Goal: Information Seeking & Learning: Learn about a topic

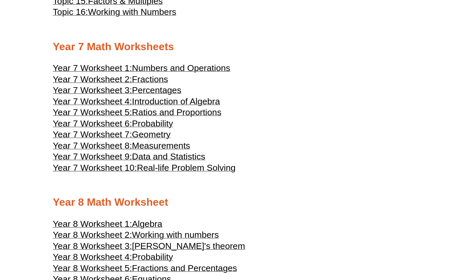
scroll to position [1564, 0]
click at [183, 96] on span "Introduction of Algebra" at bounding box center [176, 101] width 88 height 10
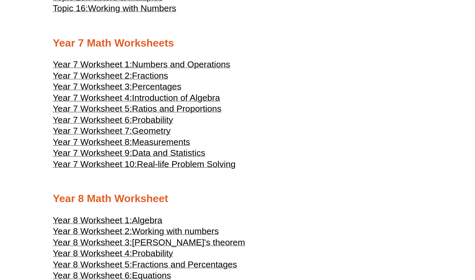
scroll to position [1567, 0]
click at [153, 104] on span "Ratios and Proportions" at bounding box center [176, 109] width 89 height 10
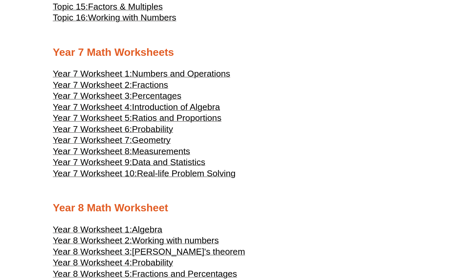
scroll to position [1539, 0]
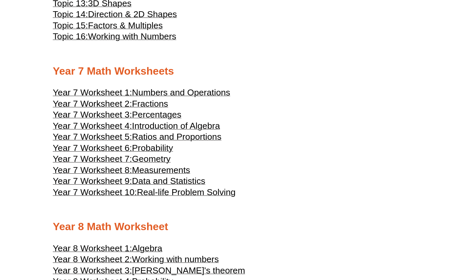
click at [162, 121] on span "Introduction of Algebra" at bounding box center [176, 126] width 88 height 10
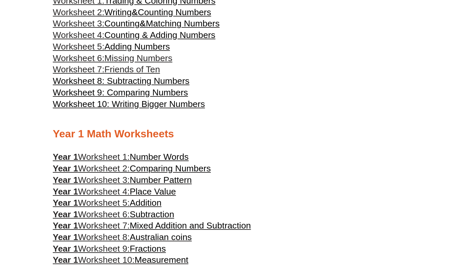
scroll to position [129, 0]
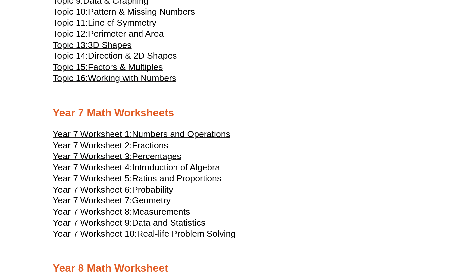
scroll to position [1499, 0]
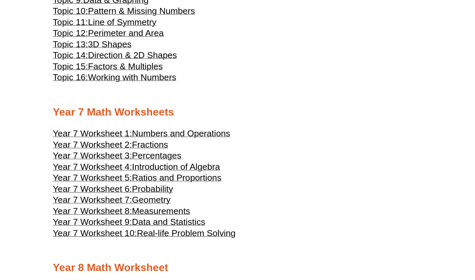
click at [162, 184] on span "Probability" at bounding box center [152, 189] width 41 height 10
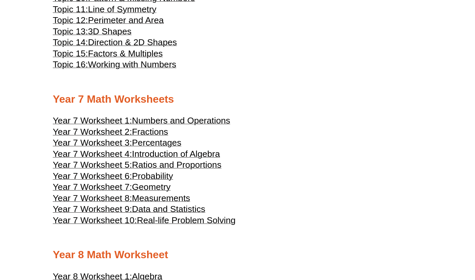
scroll to position [1510, 0]
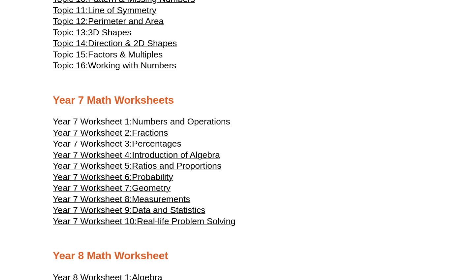
click at [163, 183] on span "Geometry" at bounding box center [151, 188] width 39 height 10
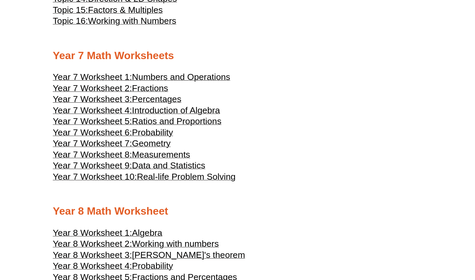
scroll to position [1557, 0]
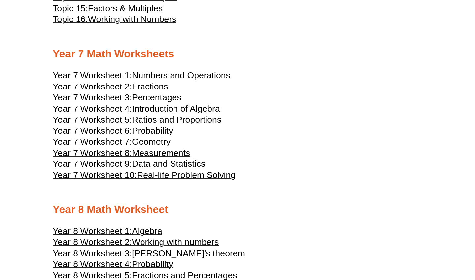
click at [159, 148] on span "Measurements" at bounding box center [161, 153] width 58 height 10
click at [153, 159] on span "Data and Statistics" at bounding box center [168, 164] width 73 height 10
click at [154, 170] on span "Real-life Problem Solving" at bounding box center [186, 175] width 99 height 10
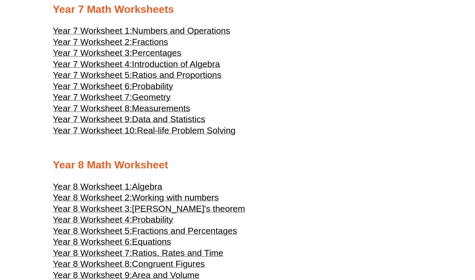
scroll to position [1602, 0]
click at [79, 181] on span "Year 8 Worksheet 1:" at bounding box center [92, 186] width 79 height 10
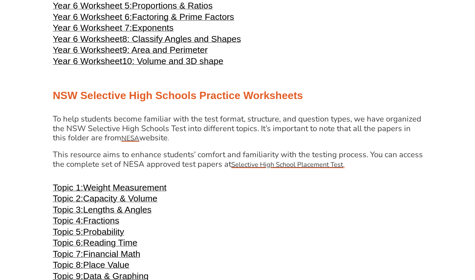
scroll to position [1052, 0]
